Goal: Check status

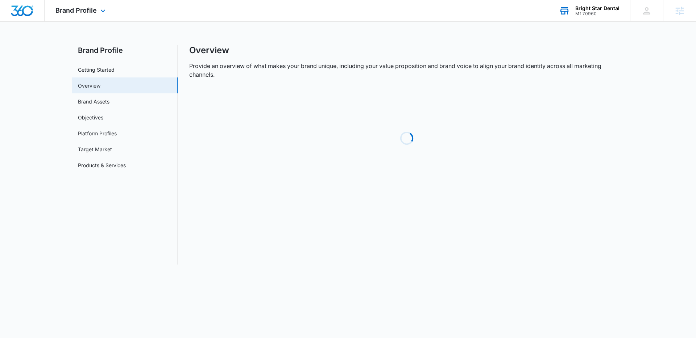
click at [591, 15] on div "M170960" at bounding box center [597, 13] width 44 height 5
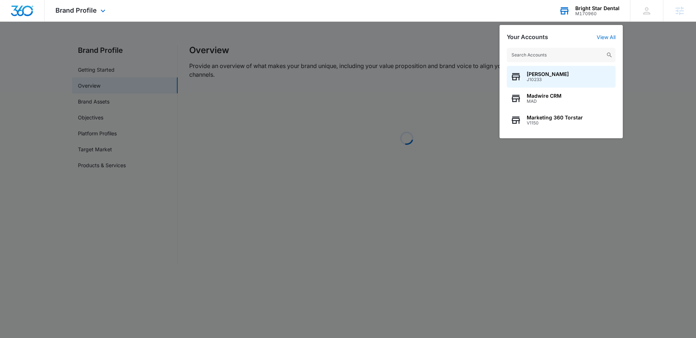
click at [554, 49] on input "text" at bounding box center [561, 55] width 109 height 14
click at [554, 51] on input "text" at bounding box center [555, 55] width 109 height 14
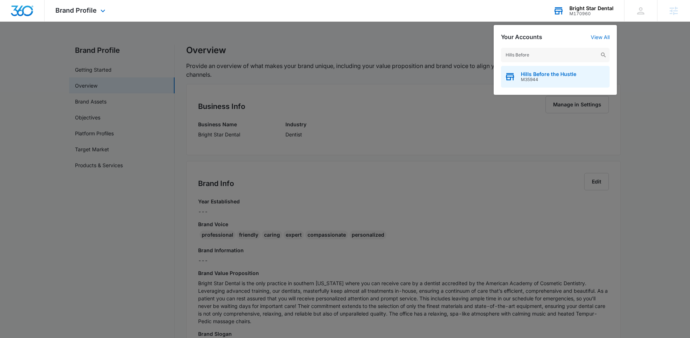
type input "Hills Before"
click at [559, 75] on span "Hills Before the Hustle" at bounding box center [548, 74] width 55 height 6
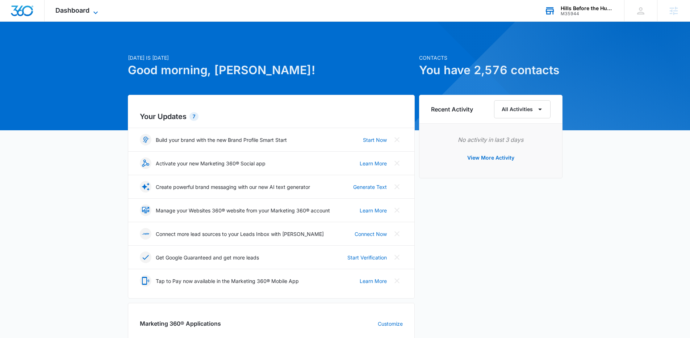
click at [83, 11] on span "Dashboard" at bounding box center [72, 11] width 34 height 8
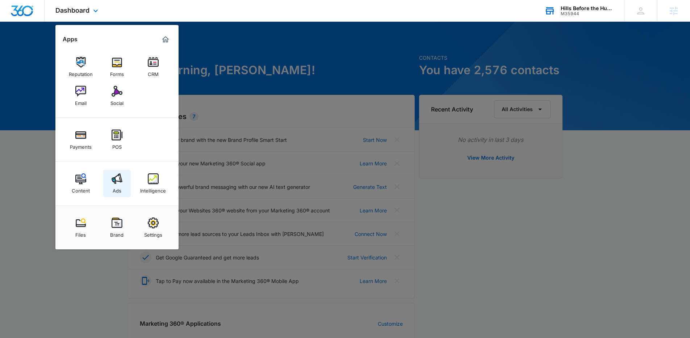
click at [113, 180] on img at bounding box center [117, 179] width 11 height 11
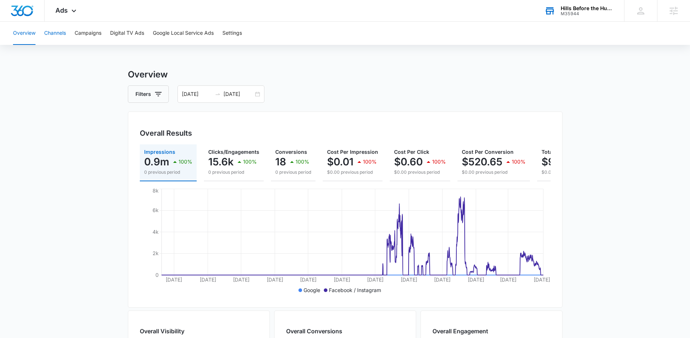
click at [54, 32] on button "Channels" at bounding box center [55, 33] width 22 height 23
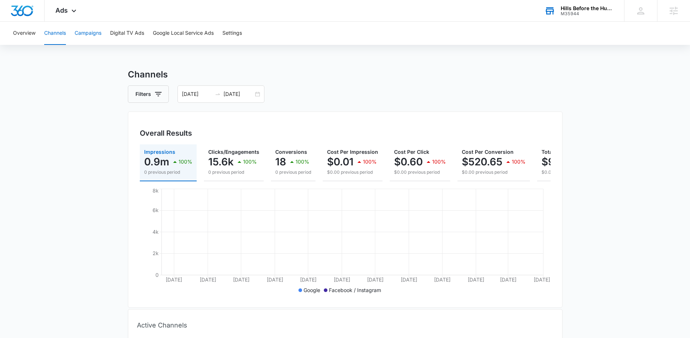
click at [97, 33] on button "Campaigns" at bounding box center [88, 33] width 27 height 23
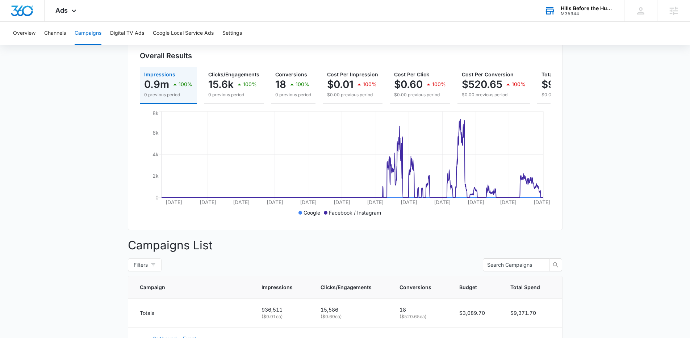
scroll to position [228, 0]
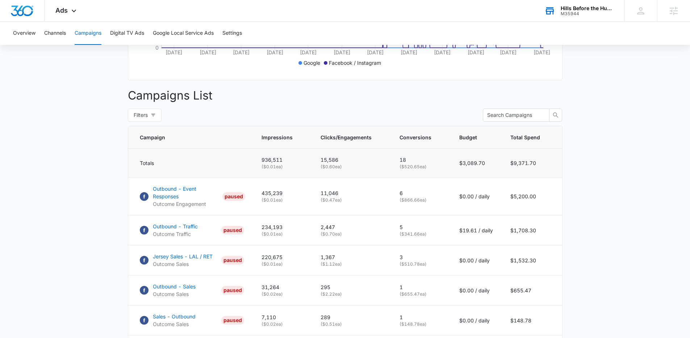
drag, startPoint x: 392, startPoint y: 161, endPoint x: 440, endPoint y: 174, distance: 49.3
click at [440, 174] on td "18 ( $520.65 ea)" at bounding box center [421, 163] width 60 height 29
click at [440, 170] on p "( $520.65 ea)" at bounding box center [421, 167] width 42 height 7
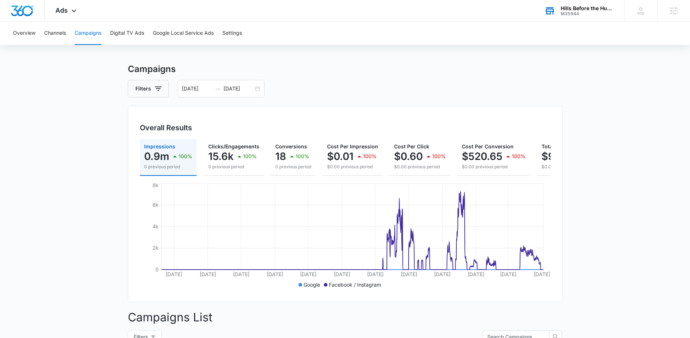
scroll to position [0, 0]
